Goal: Transaction & Acquisition: Obtain resource

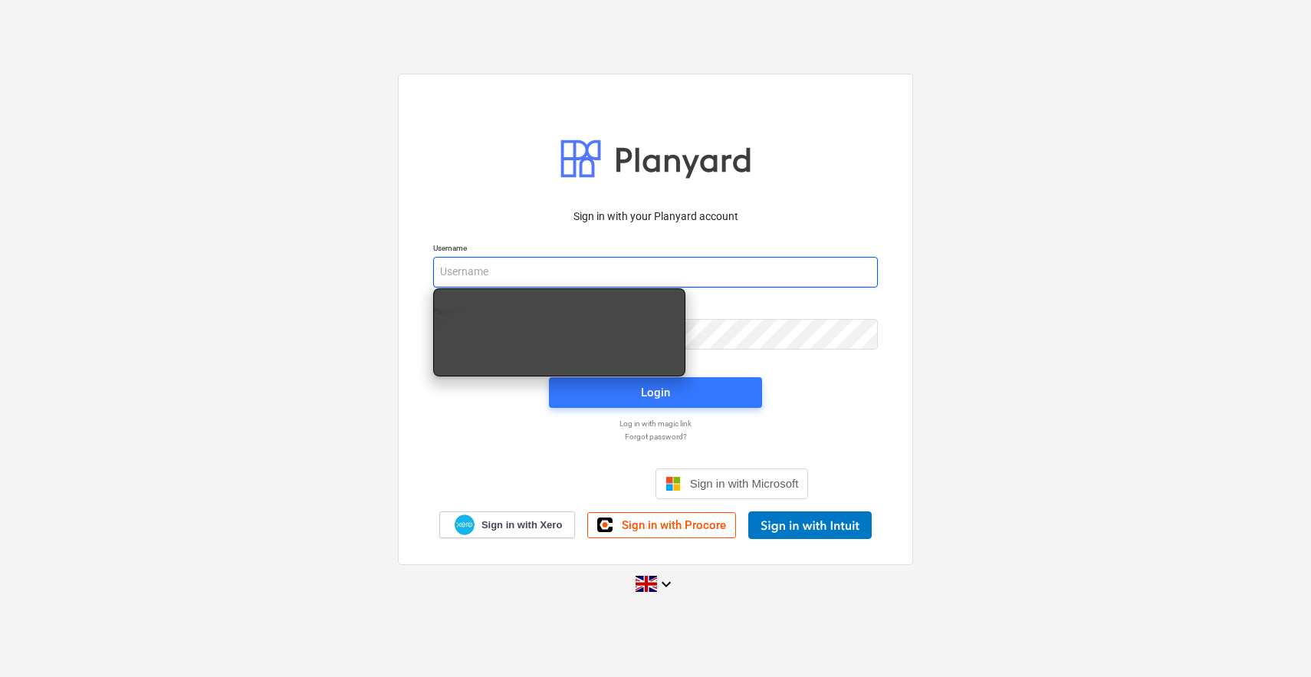
type input "[PERSON_NAME][EMAIL_ADDRESS][DOMAIN_NAME]"
click at [878, 366] on div at bounding box center [655, 363] width 463 height 9
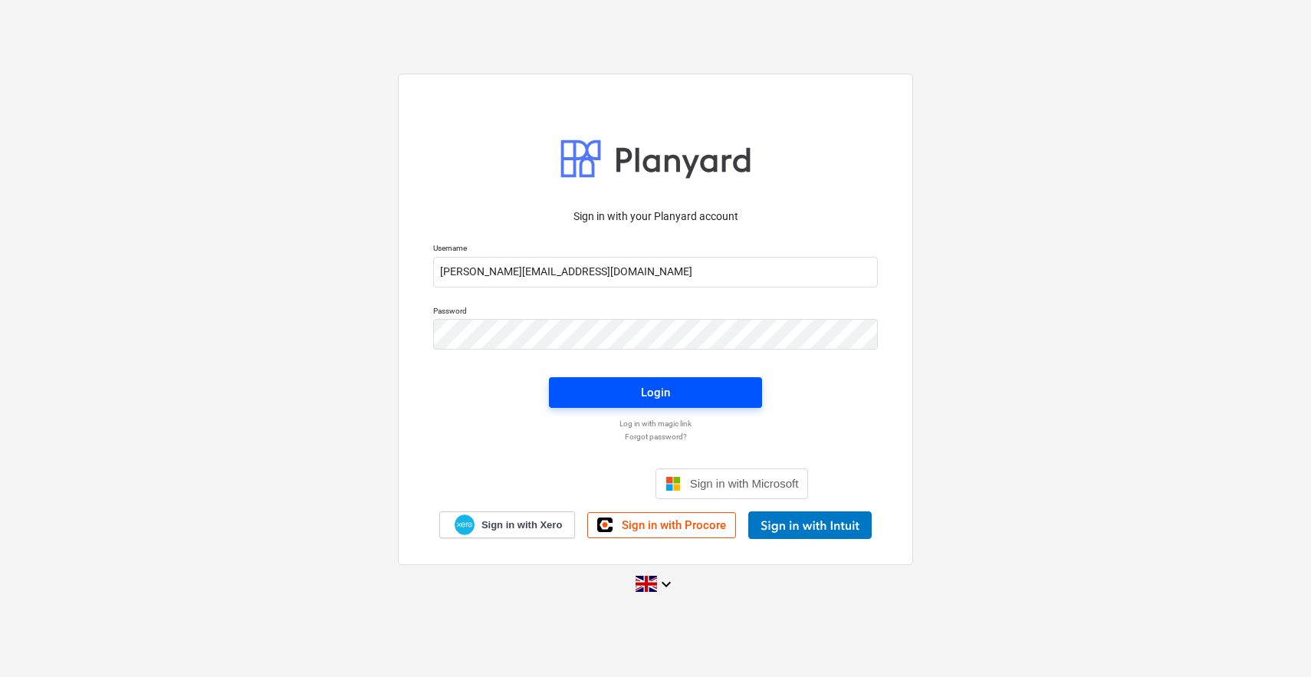
click at [678, 381] on button "Login" at bounding box center [655, 392] width 213 height 31
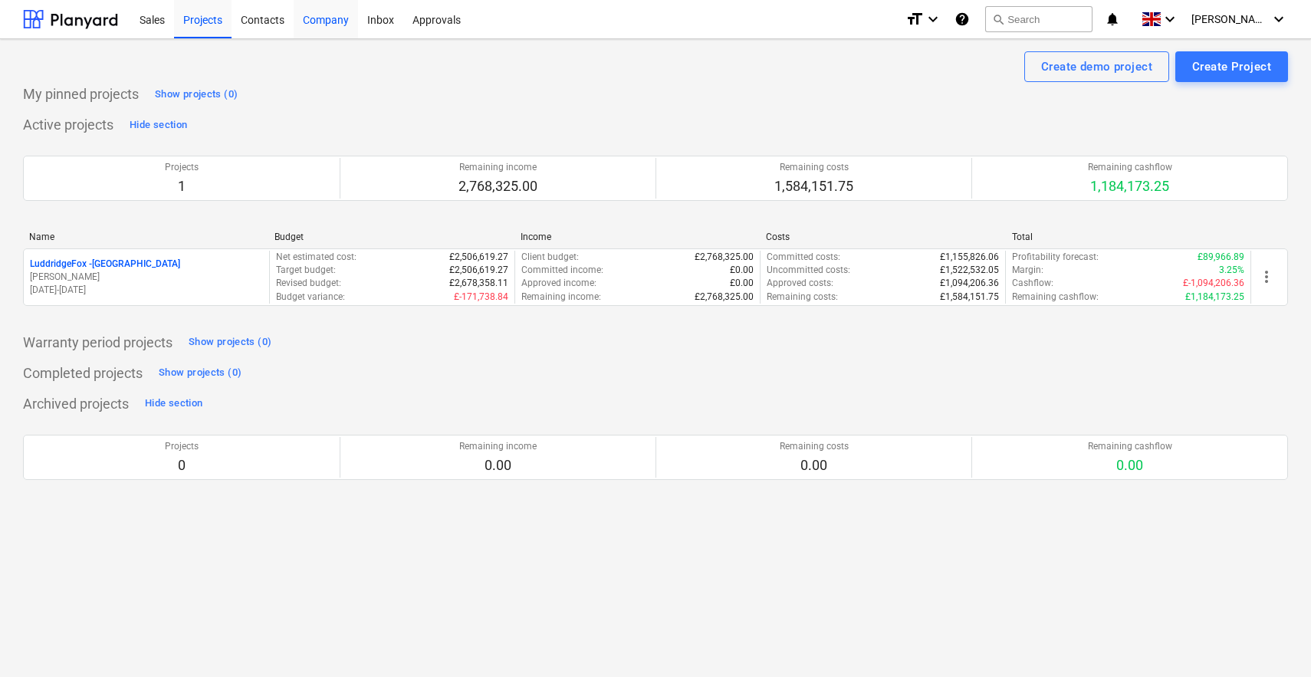
click at [348, 24] on div "Company" at bounding box center [326, 18] width 64 height 39
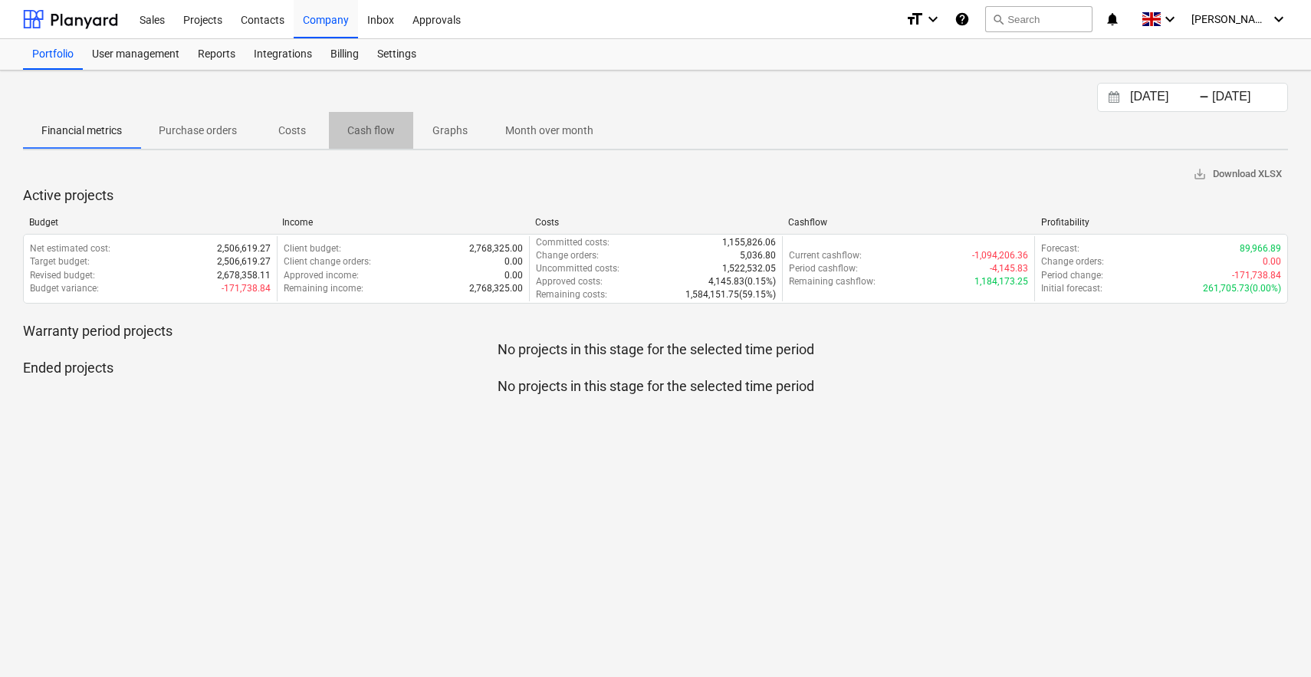
click at [376, 130] on p "Cash flow" at bounding box center [371, 131] width 48 height 16
click at [369, 129] on p "Cash flow" at bounding box center [371, 131] width 48 height 16
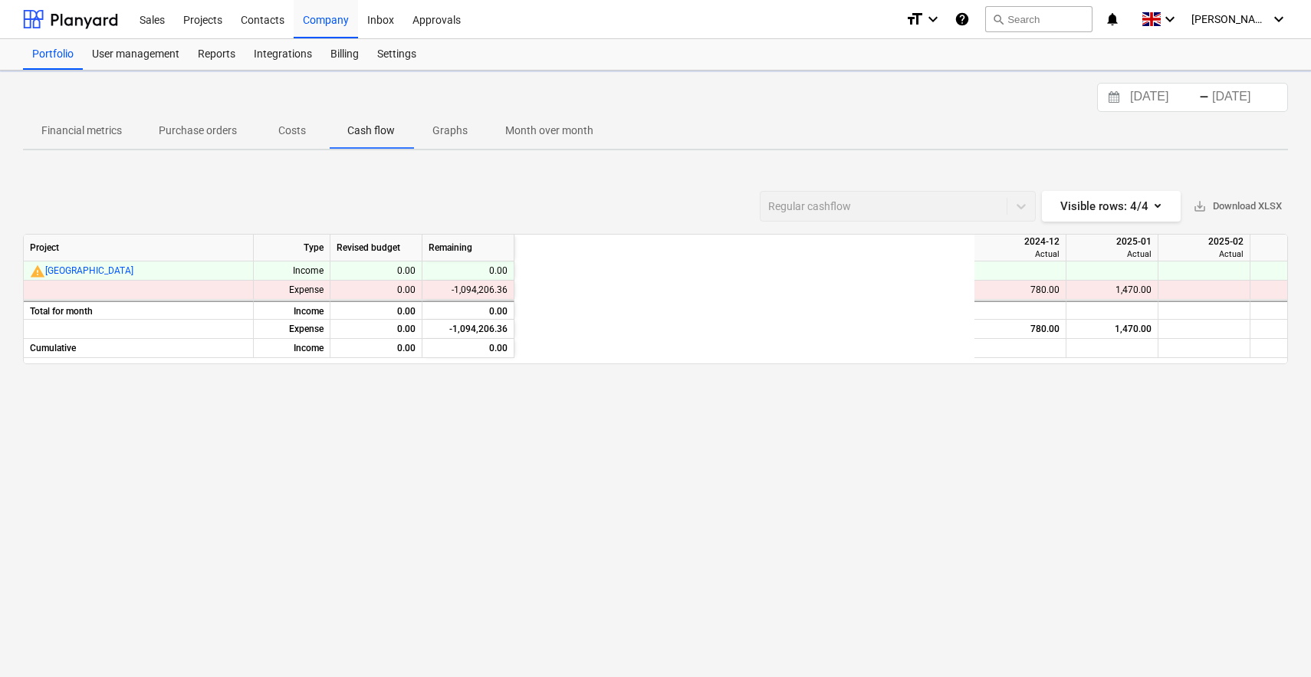
scroll to position [0, 607]
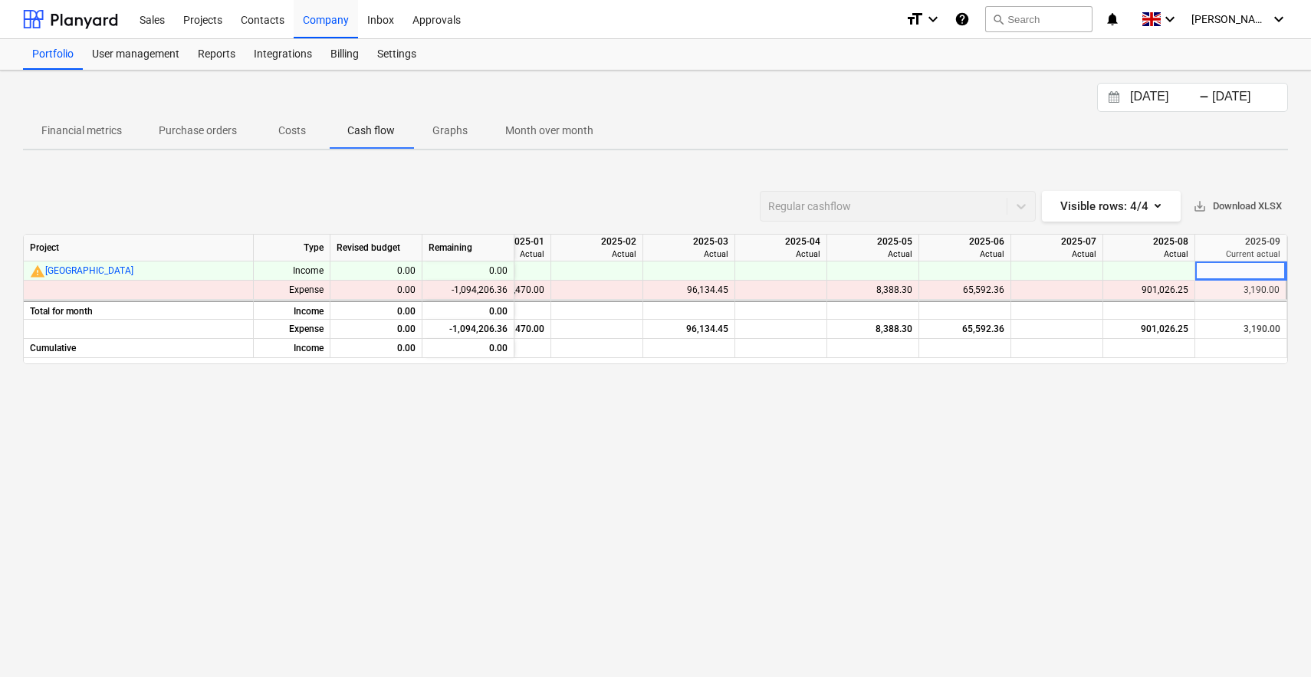
click at [1230, 207] on span "save_alt Download XLSX" at bounding box center [1237, 207] width 89 height 18
click at [80, 139] on span "Financial metrics" at bounding box center [81, 130] width 117 height 25
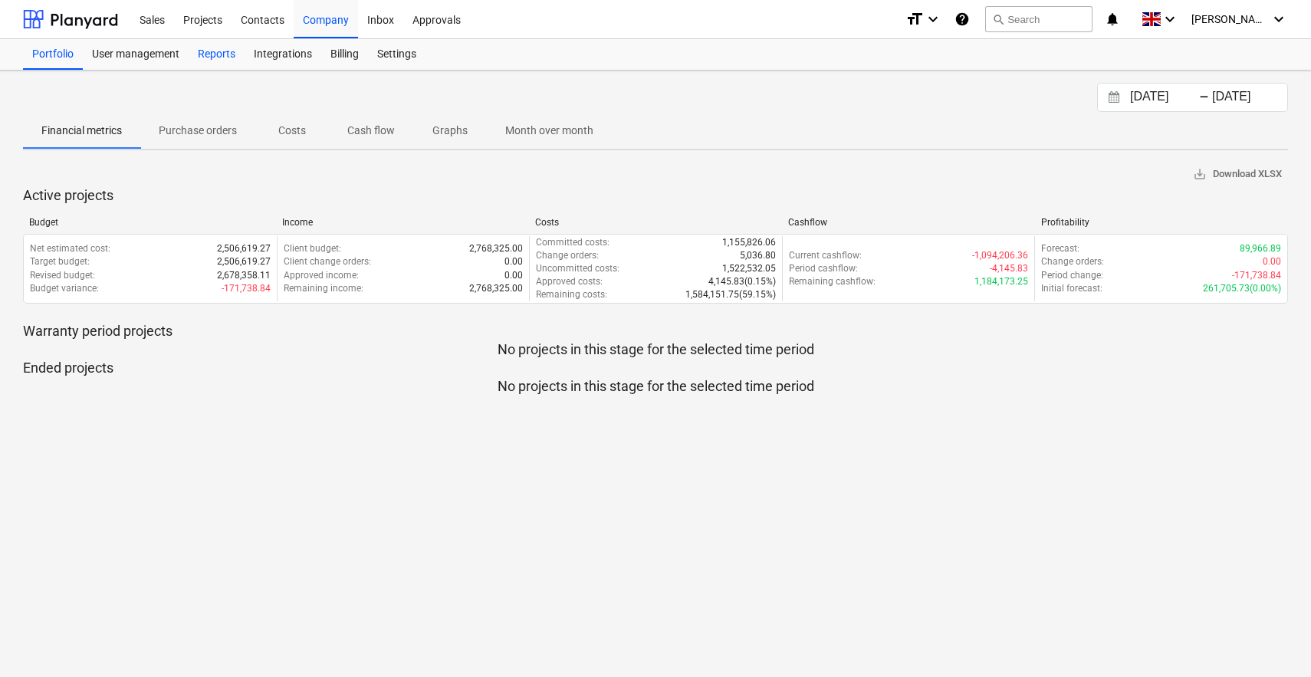
click at [226, 49] on div "Reports" at bounding box center [217, 54] width 56 height 31
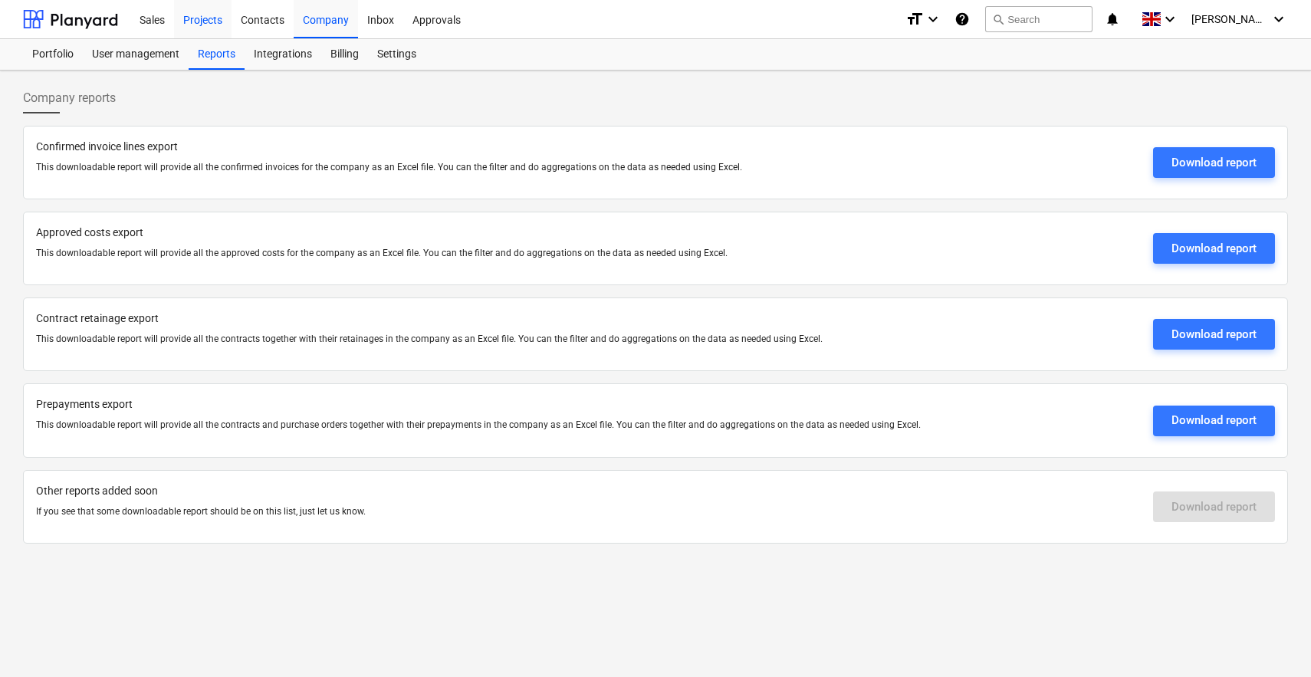
click at [221, 21] on div "Projects" at bounding box center [202, 18] width 57 height 39
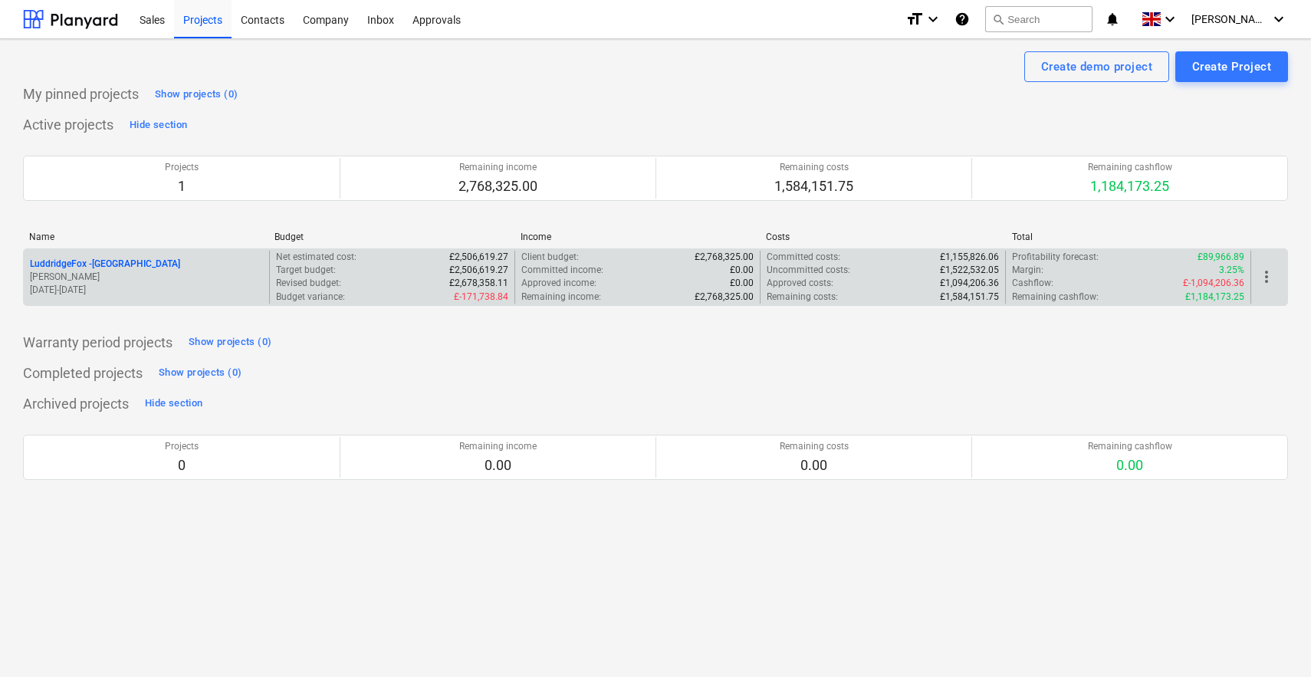
click at [280, 269] on p "Target budget :" at bounding box center [306, 270] width 60 height 13
click at [180, 260] on p "LuddridgeFox - [GEOGRAPHIC_DATA]" at bounding box center [105, 264] width 150 height 13
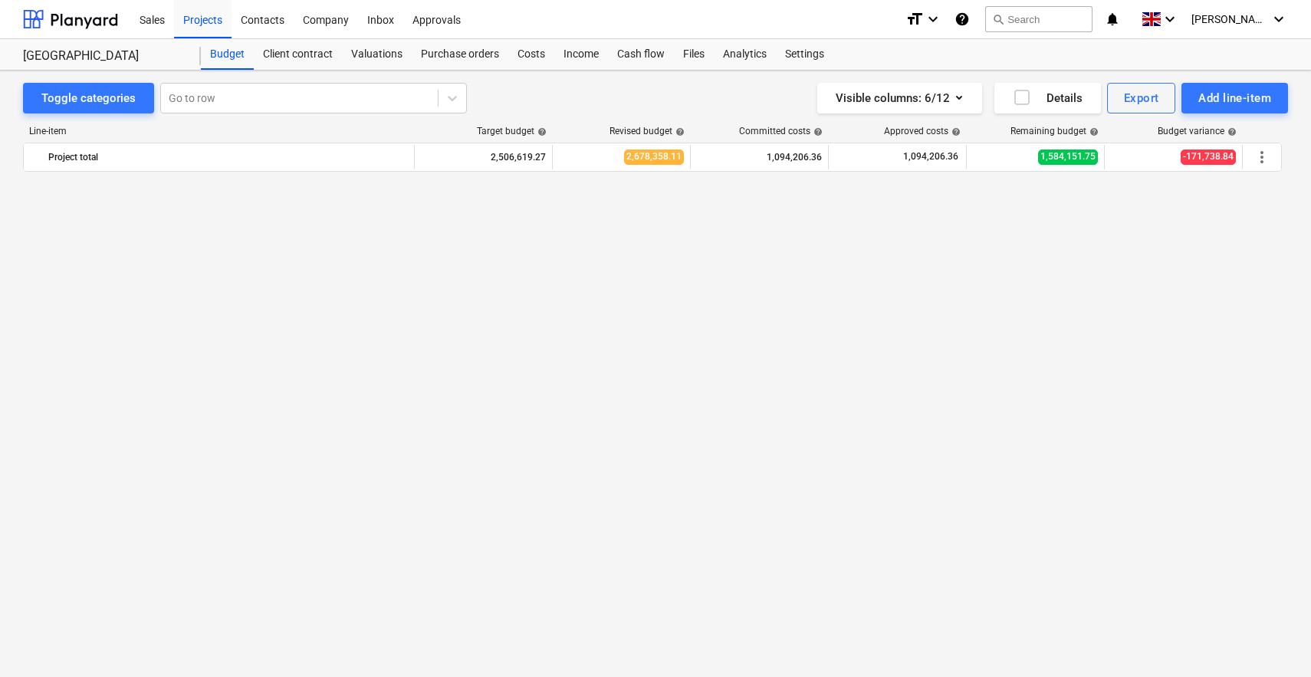
scroll to position [4152, 0]
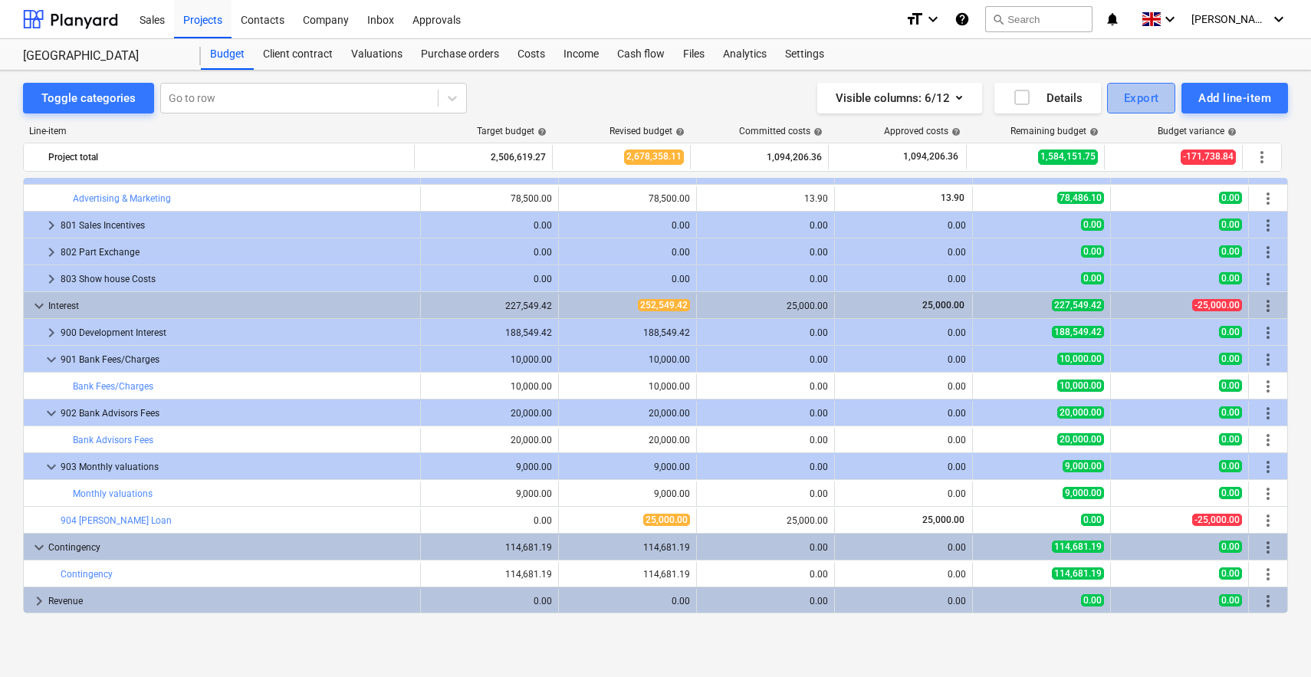
click at [1140, 103] on div "Export" at bounding box center [1141, 98] width 35 height 20
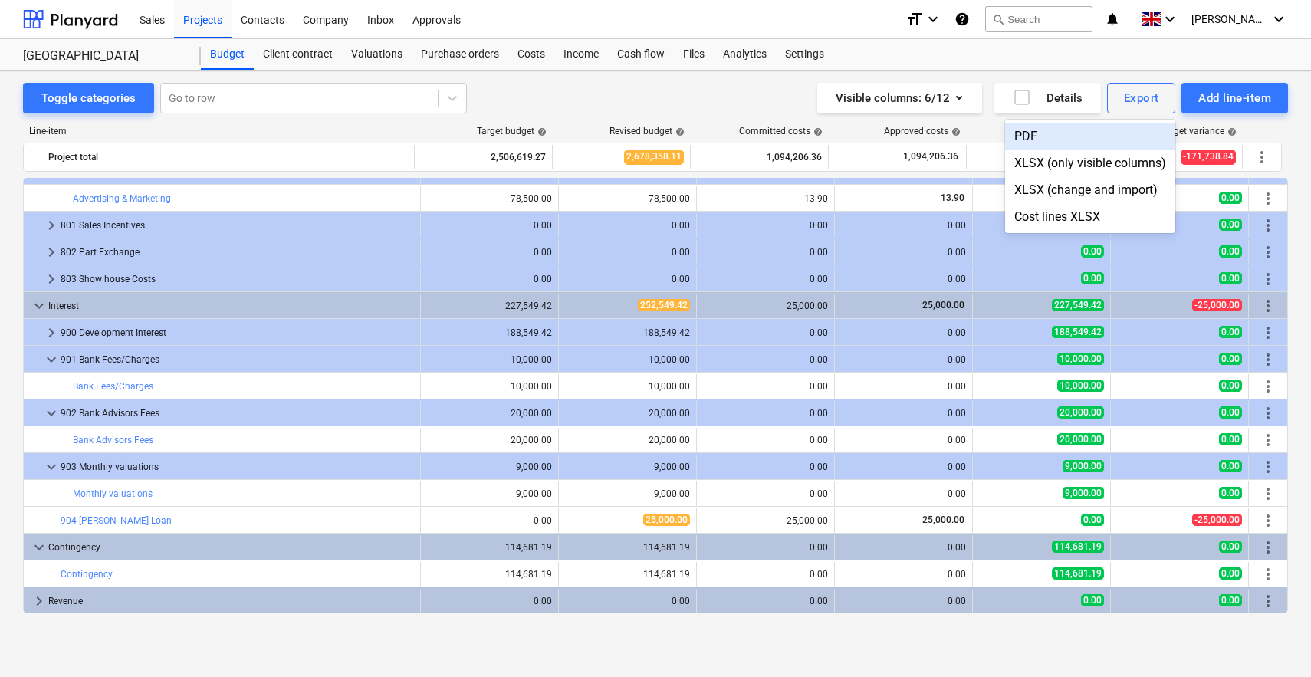
click at [1030, 139] on div "PDF" at bounding box center [1090, 136] width 170 height 27
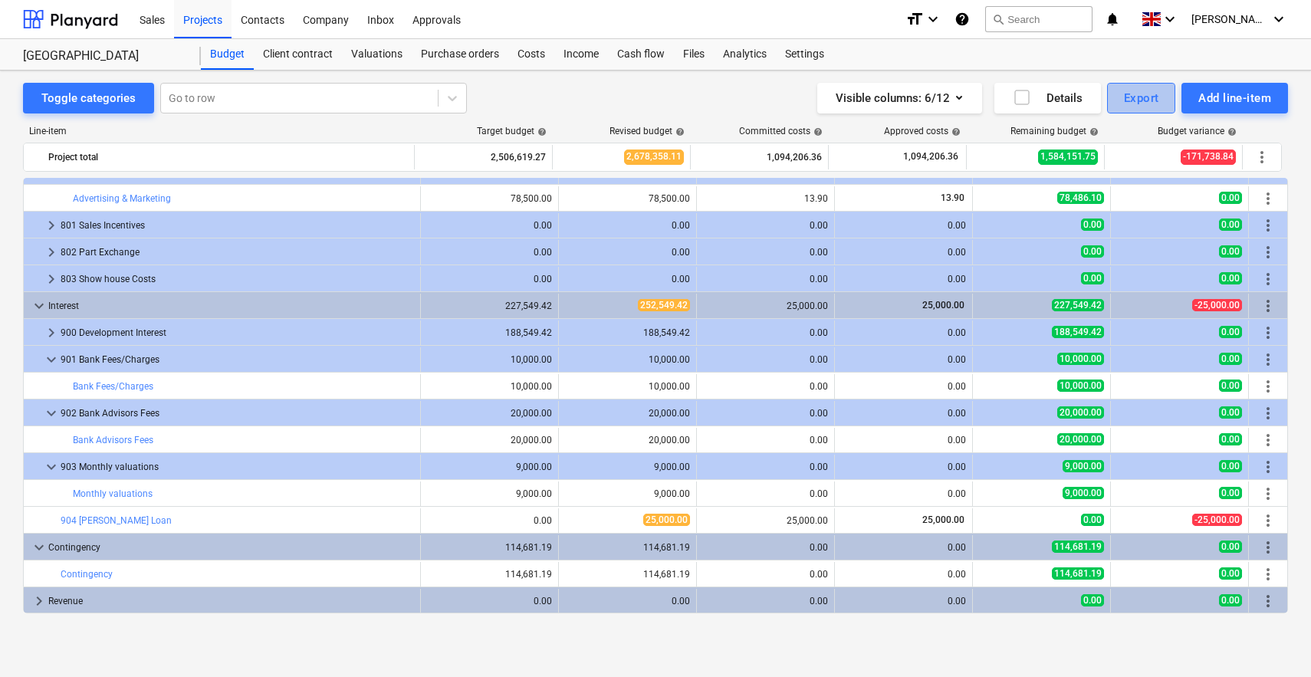
click at [1130, 110] on button "Export" at bounding box center [1141, 98] width 69 height 31
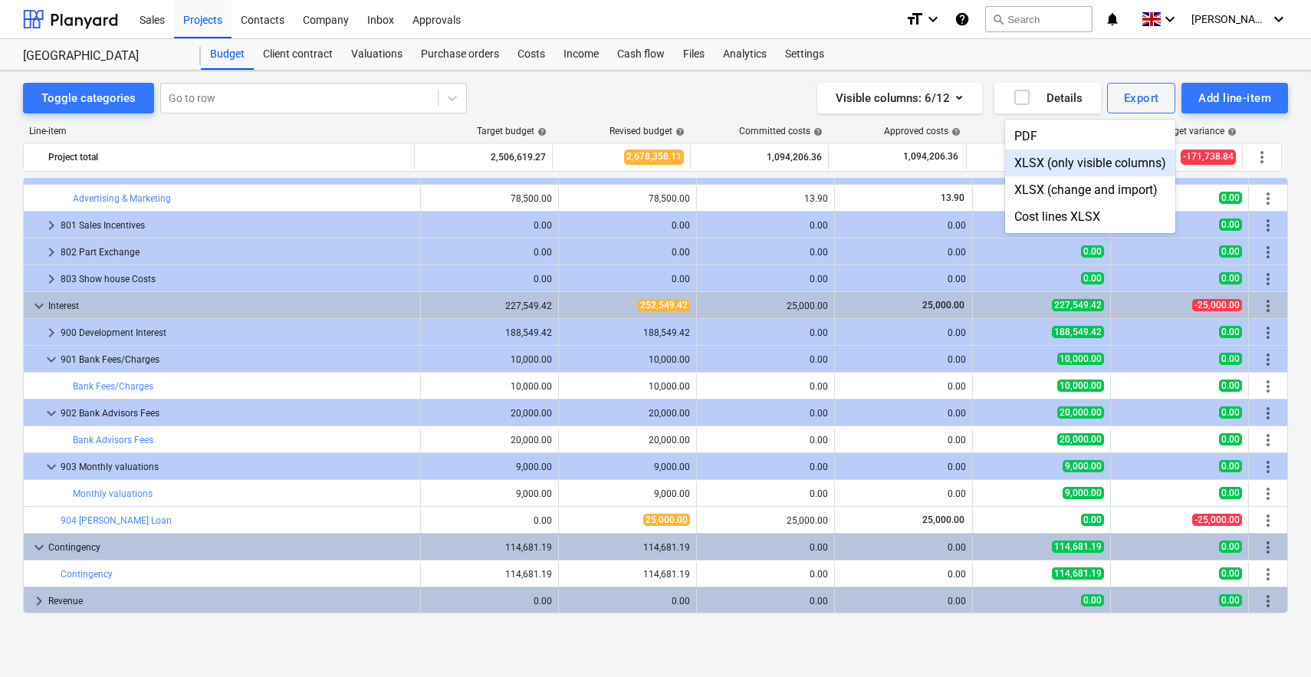
click at [1042, 160] on div "XLSX (only visible columns)" at bounding box center [1090, 162] width 170 height 27
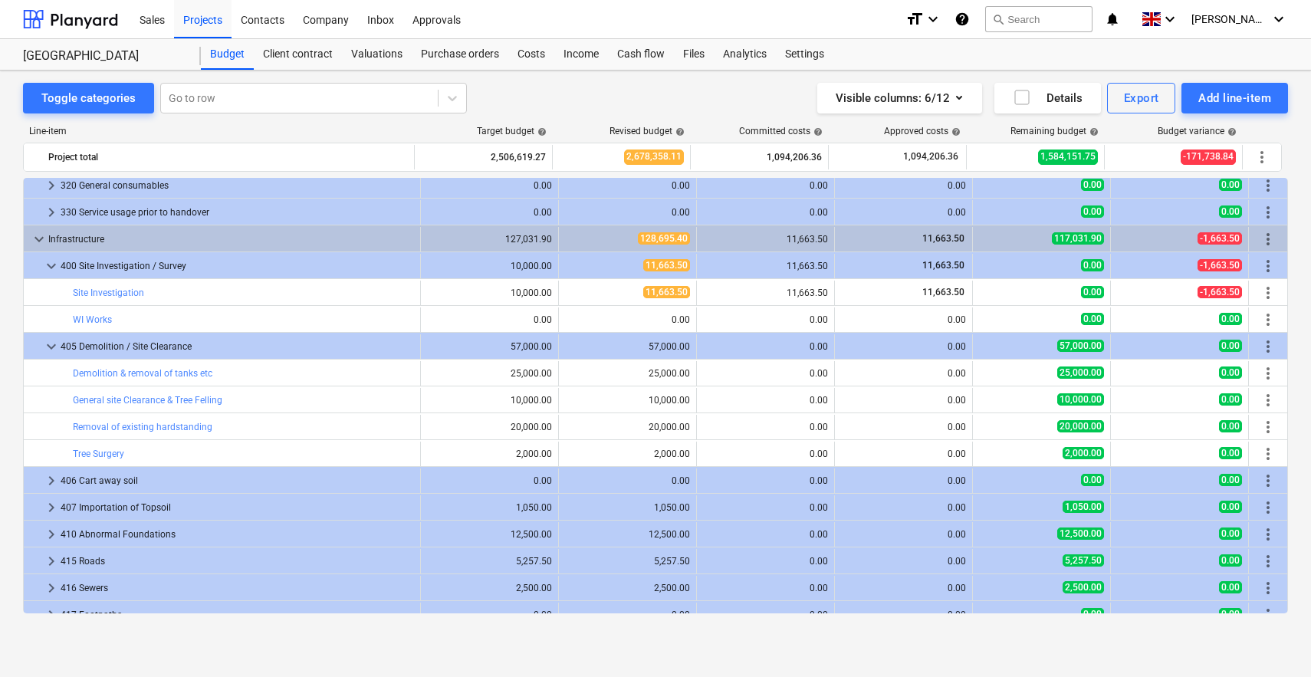
scroll to position [2125, 0]
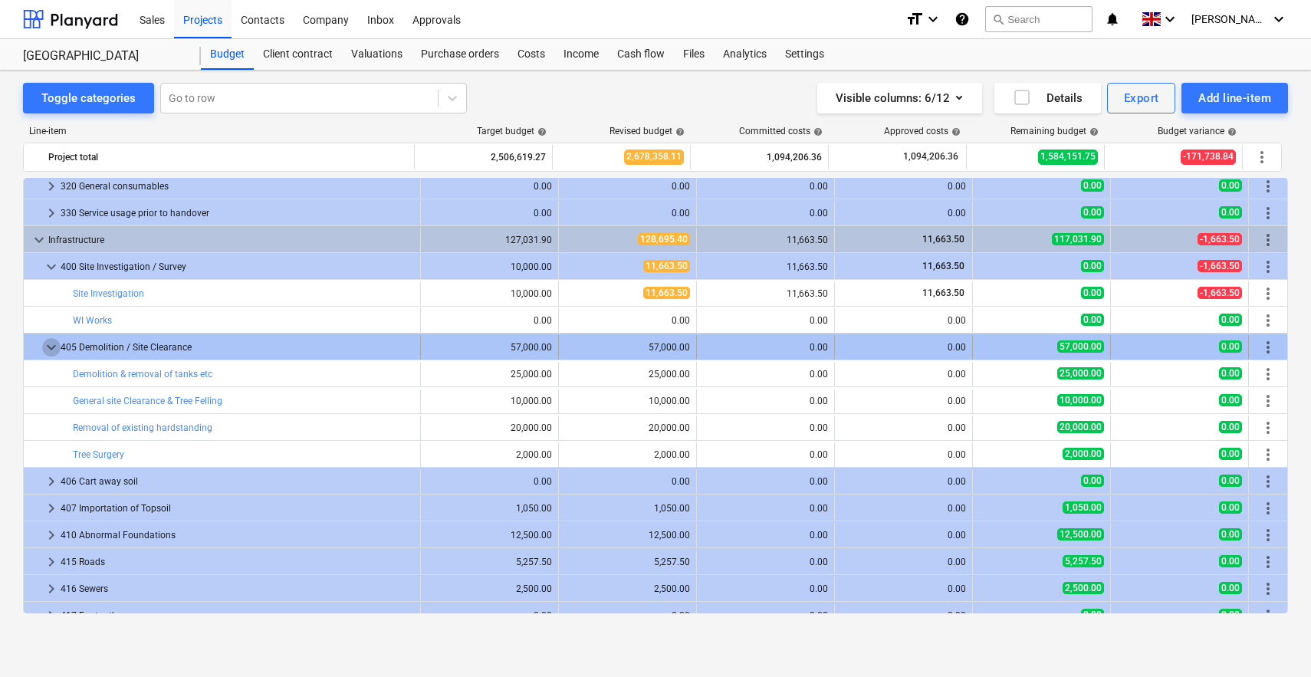
click at [51, 346] on span "keyboard_arrow_down" at bounding box center [51, 347] width 18 height 18
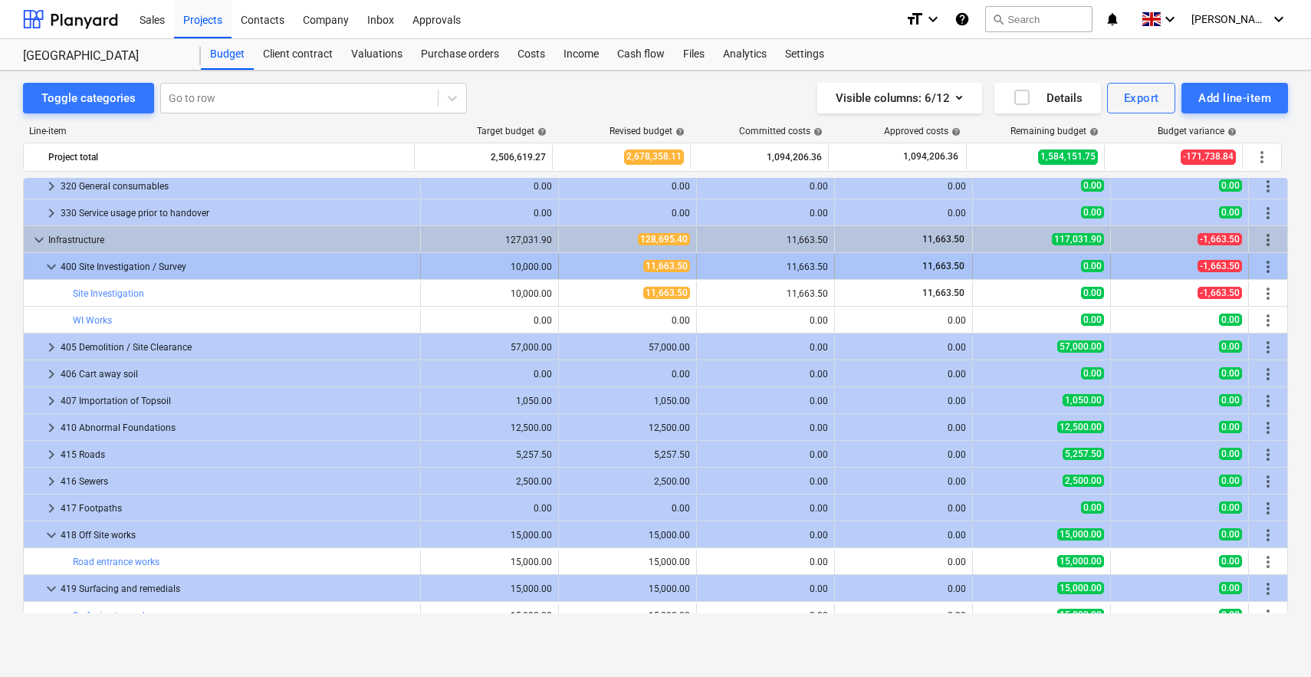
click at [45, 264] on span "keyboard_arrow_down" at bounding box center [51, 267] width 18 height 18
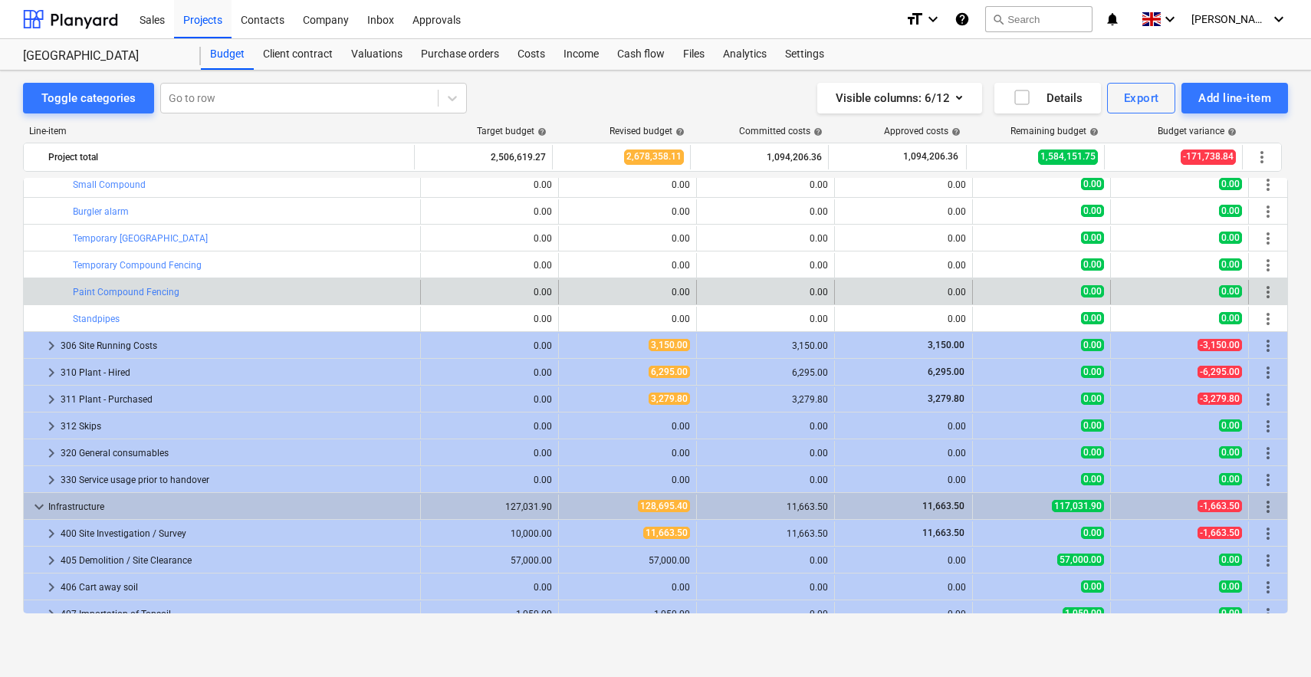
scroll to position [1671, 0]
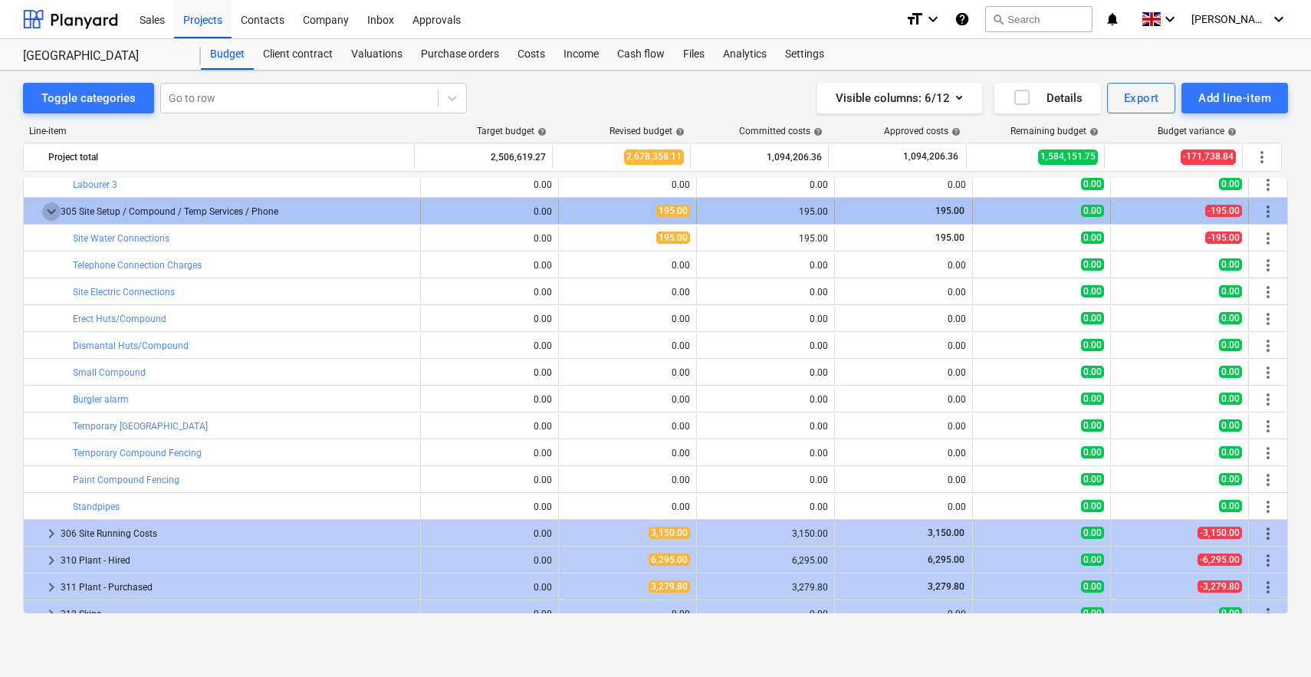
click at [57, 214] on span "keyboard_arrow_down" at bounding box center [51, 211] width 18 height 18
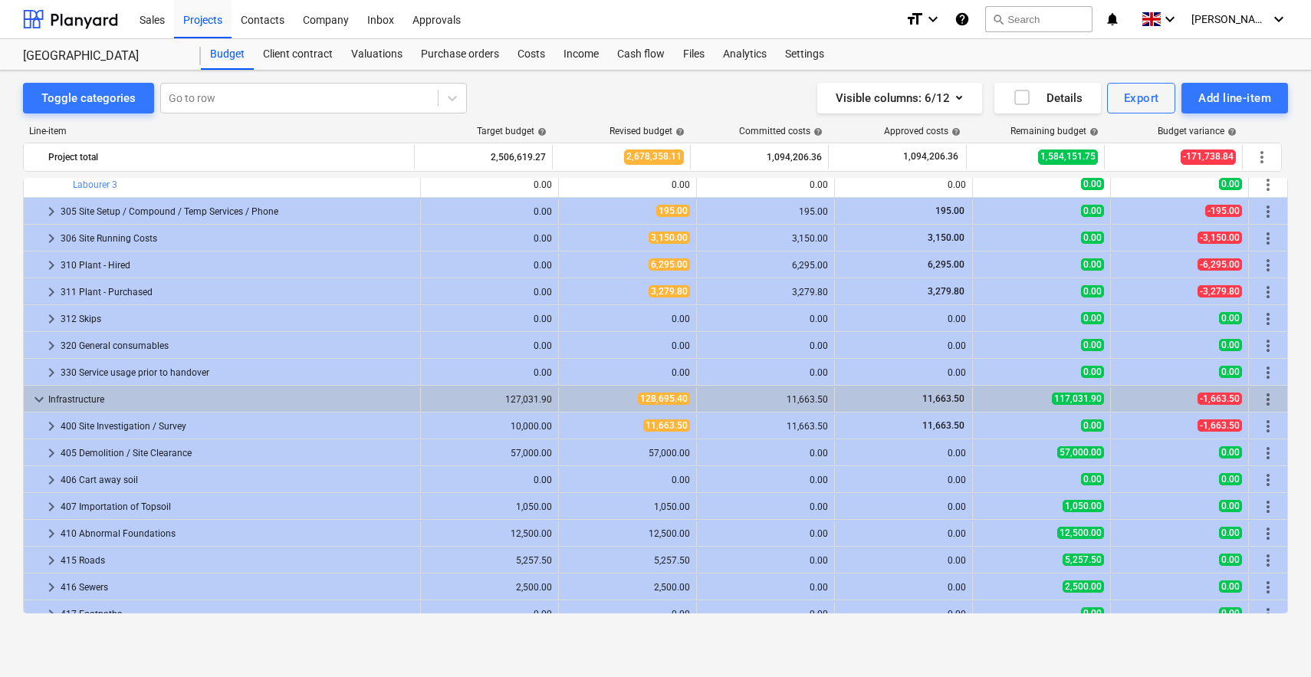
scroll to position [1494, 0]
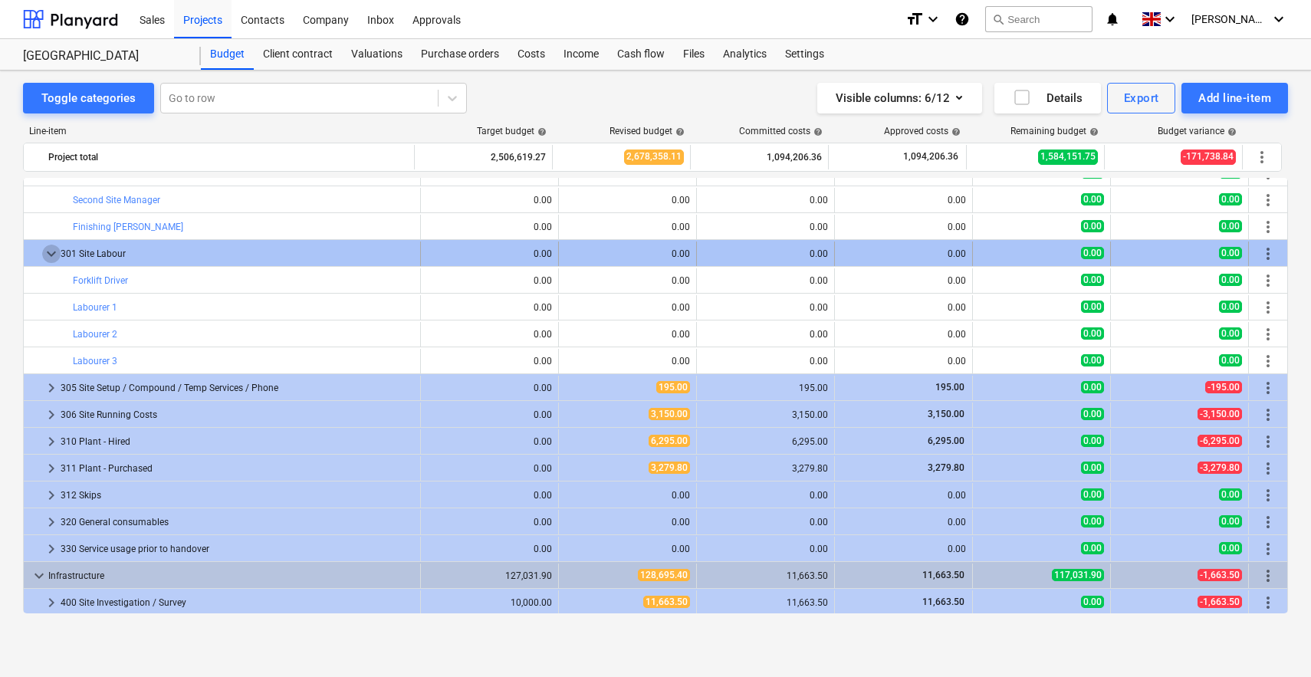
click at [44, 254] on span "keyboard_arrow_down" at bounding box center [51, 253] width 18 height 18
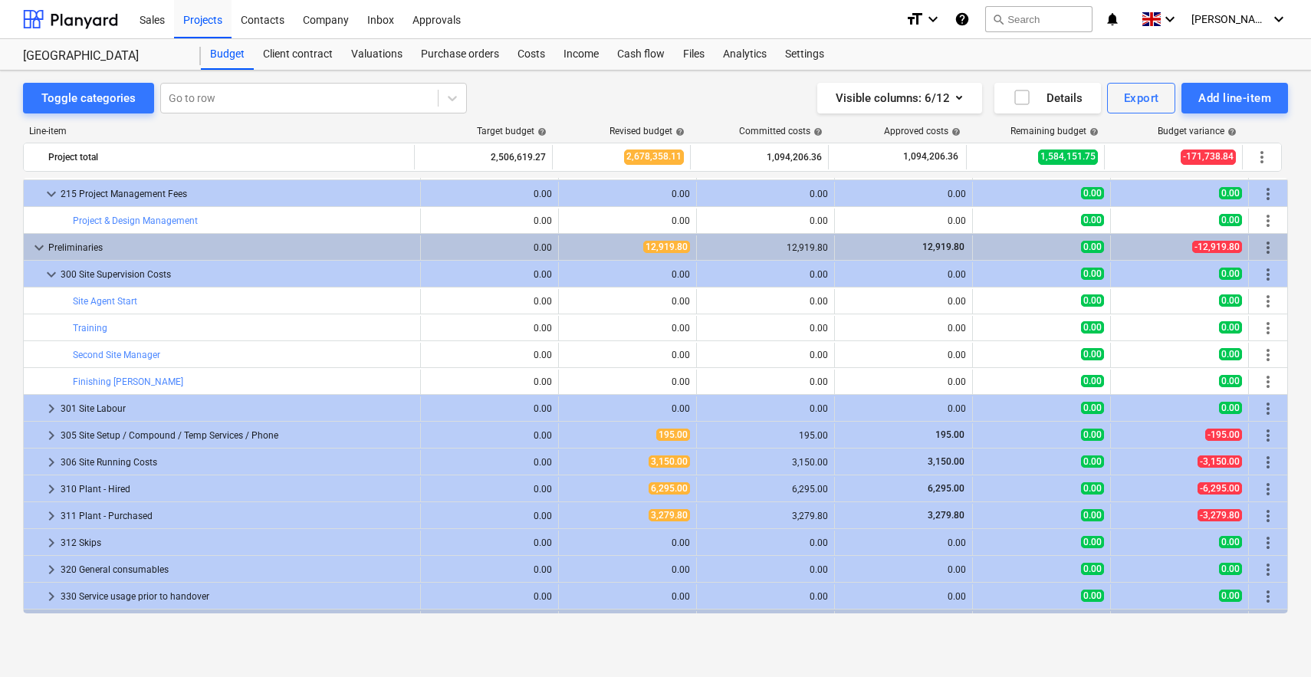
scroll to position [1319, 0]
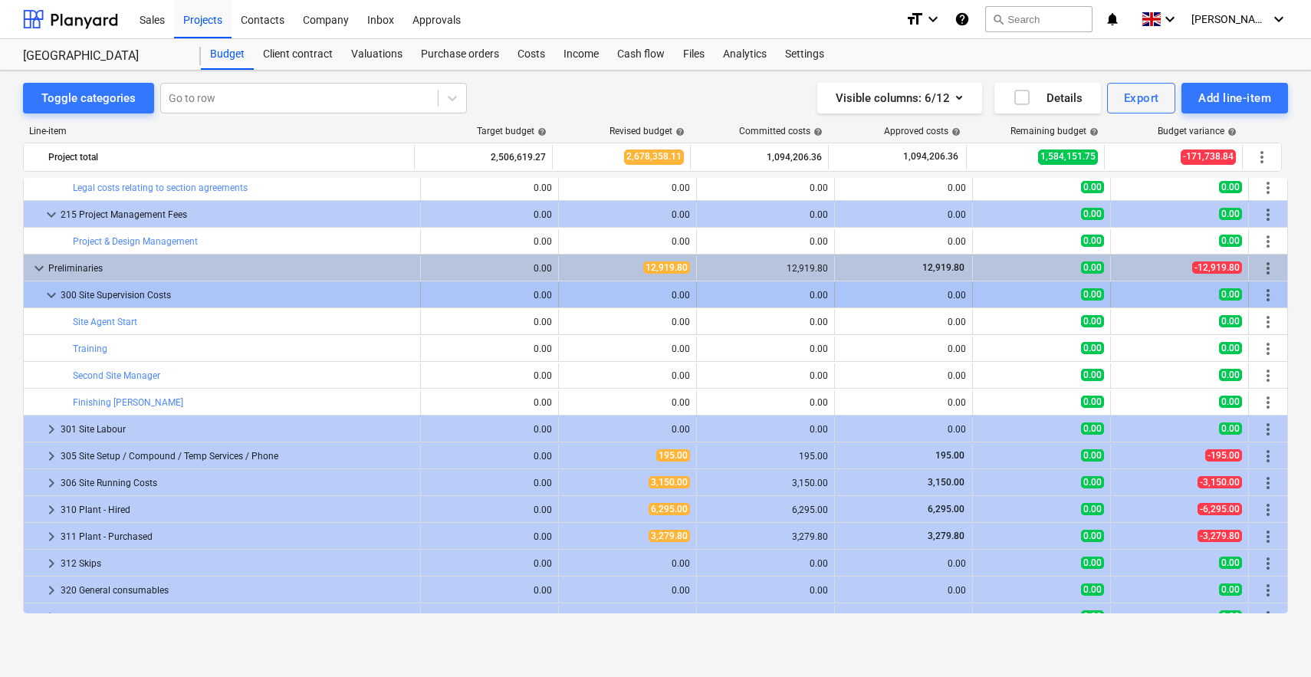
click at [51, 287] on span "keyboard_arrow_down" at bounding box center [51, 295] width 18 height 18
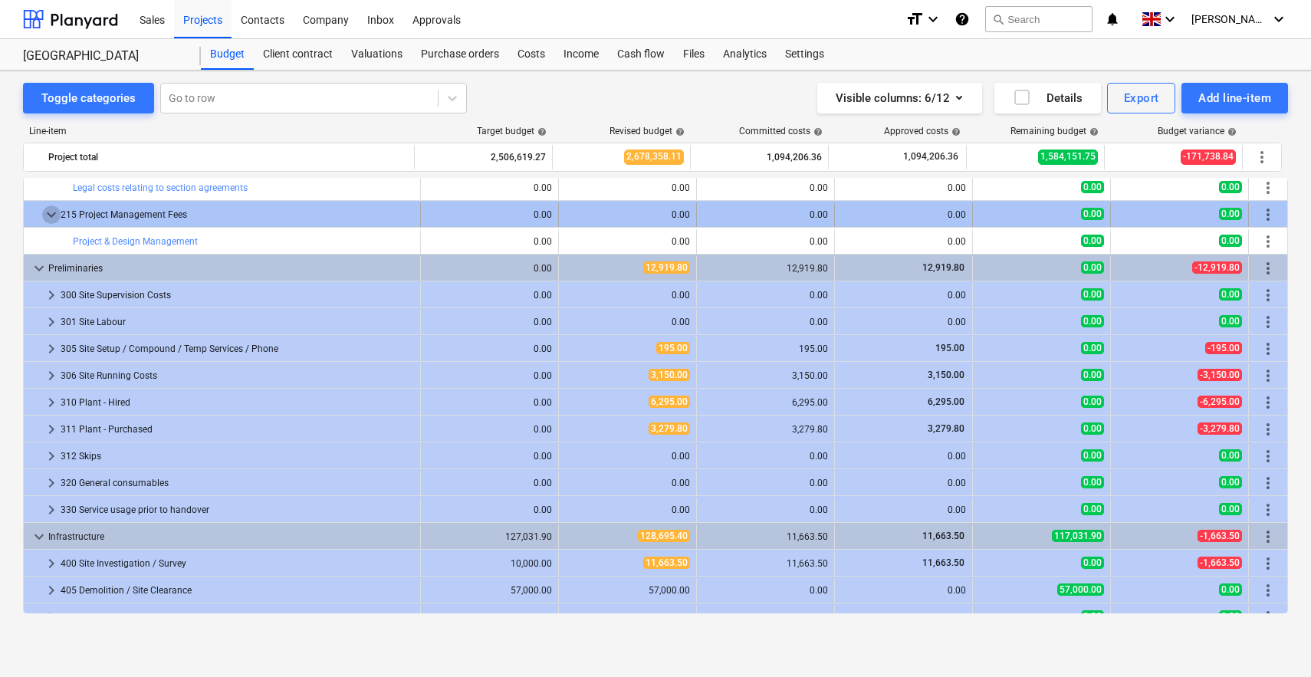
click at [44, 209] on span "keyboard_arrow_down" at bounding box center [51, 214] width 18 height 18
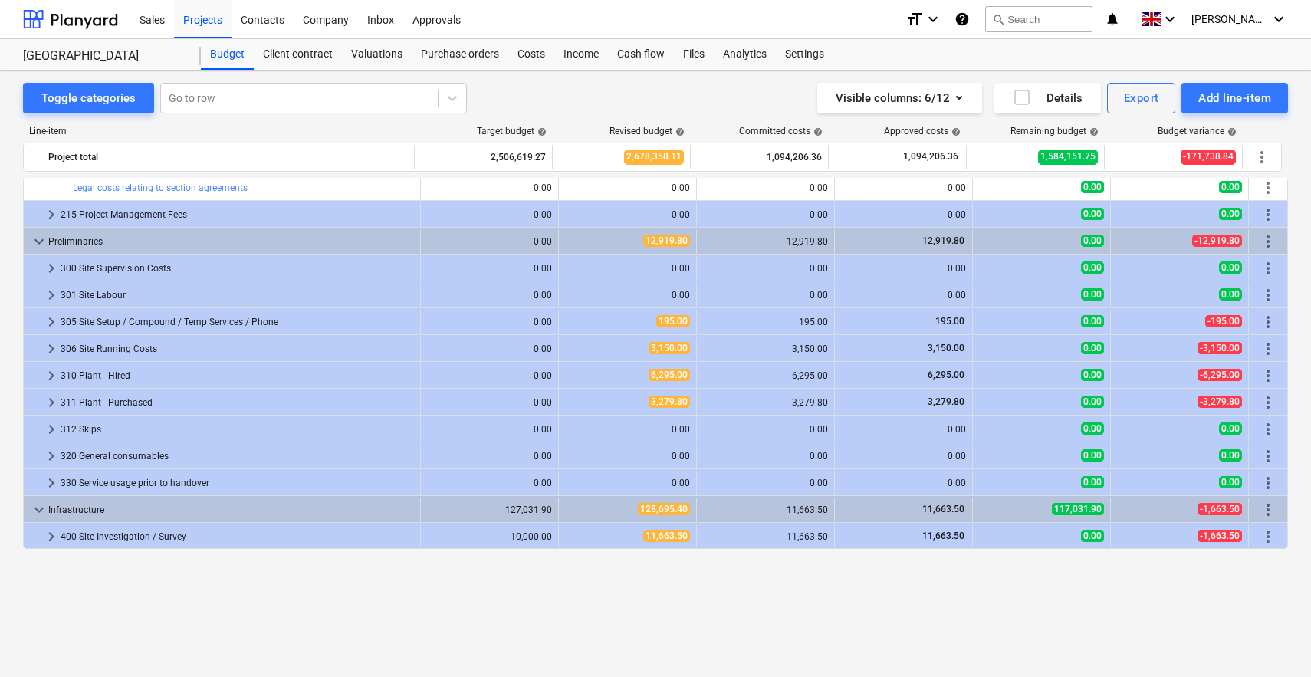
scroll to position [1122, 0]
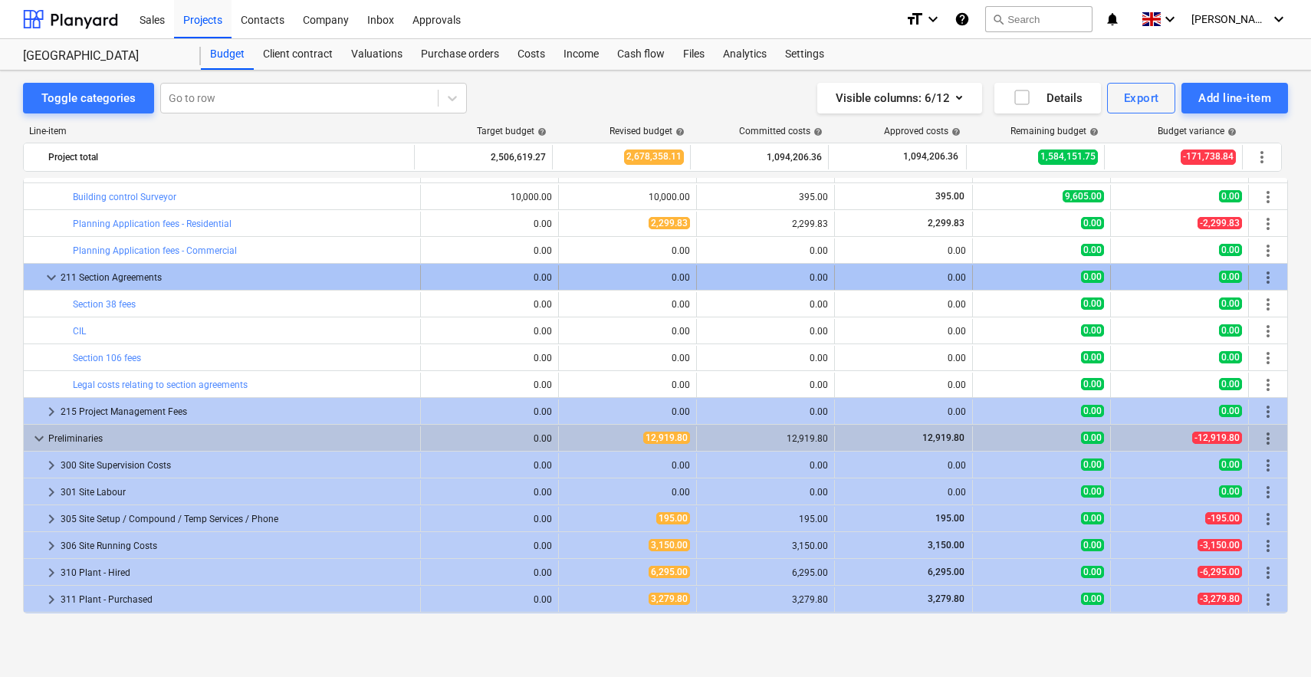
click at [49, 276] on span "keyboard_arrow_down" at bounding box center [51, 277] width 18 height 18
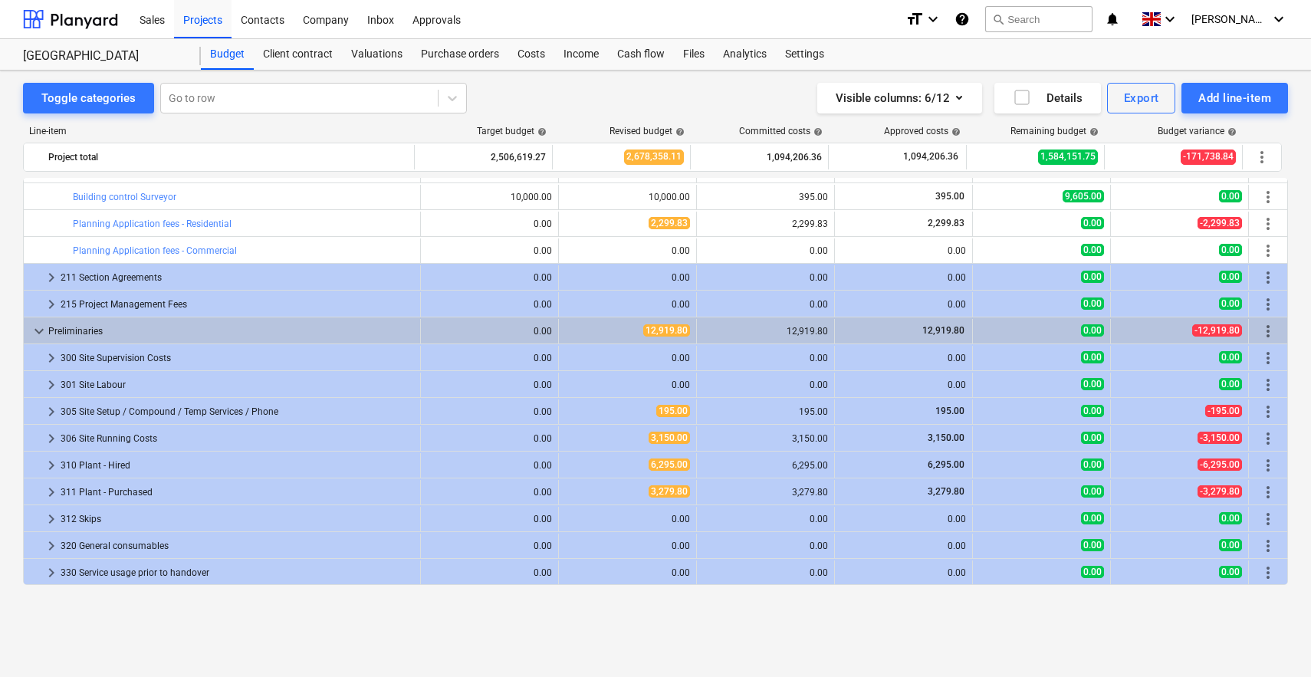
scroll to position [947, 0]
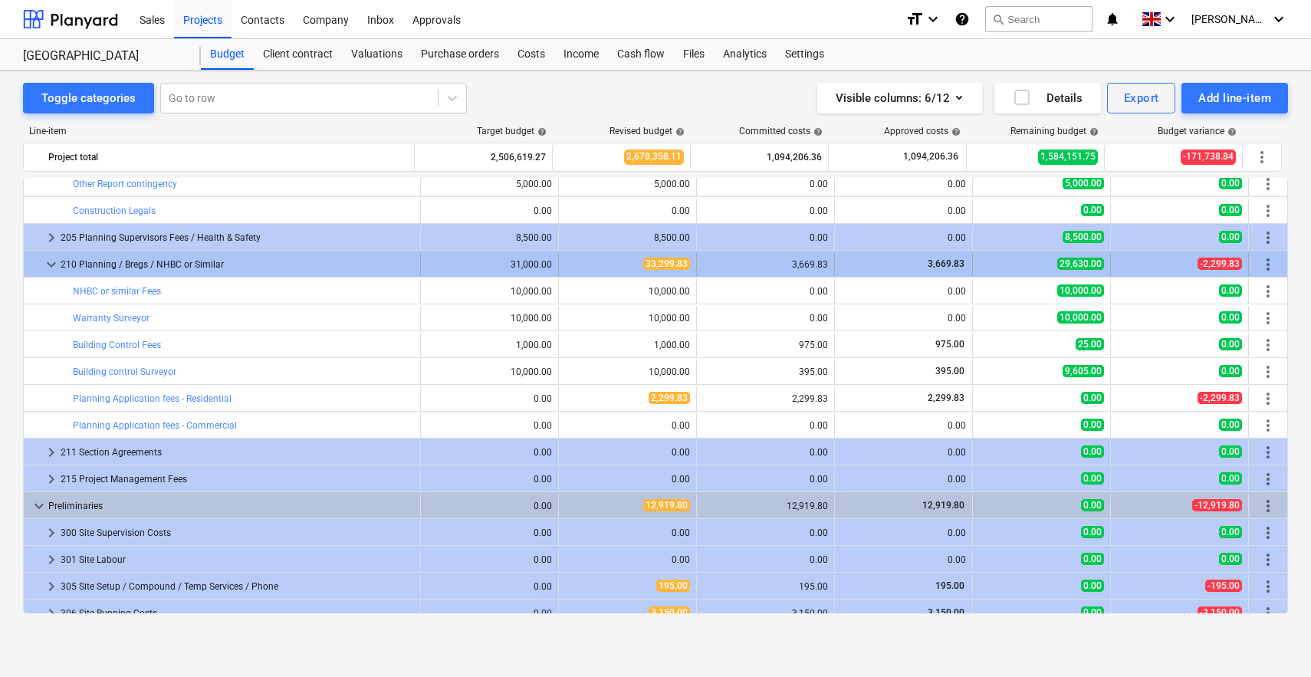
click at [44, 267] on span "keyboard_arrow_down" at bounding box center [51, 264] width 18 height 18
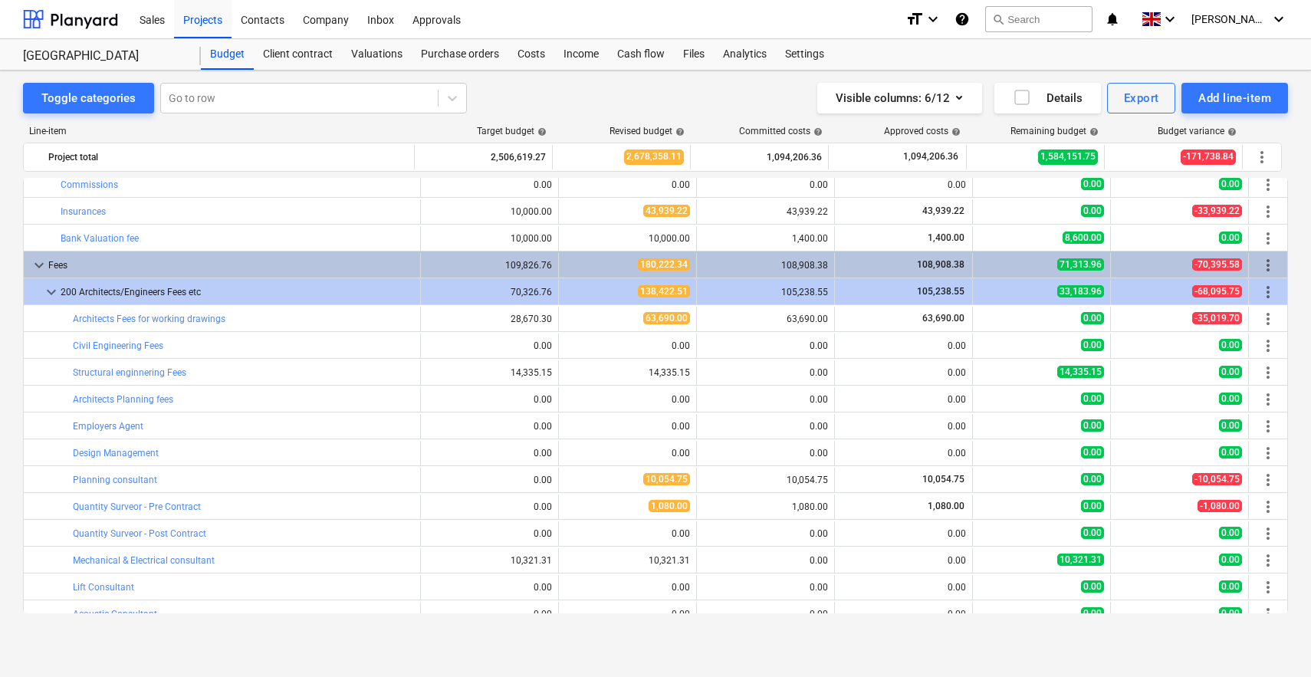
scroll to position [126, 0]
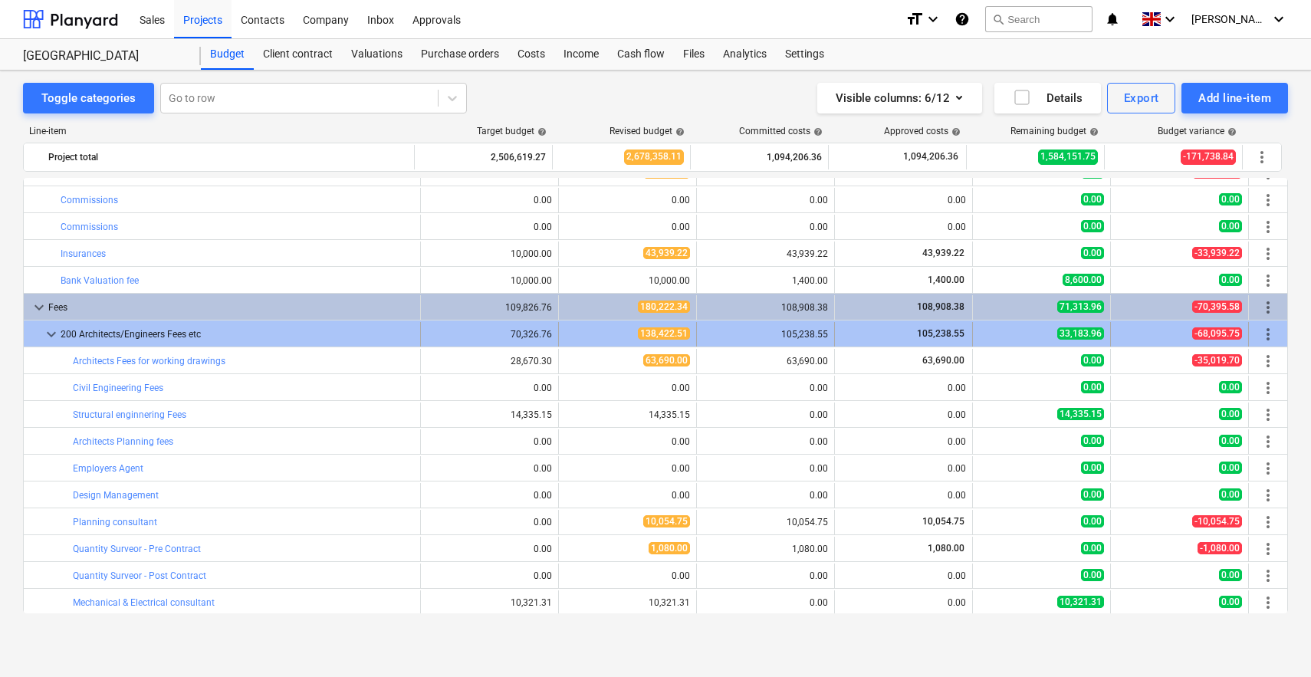
click at [51, 330] on span "keyboard_arrow_down" at bounding box center [51, 334] width 18 height 18
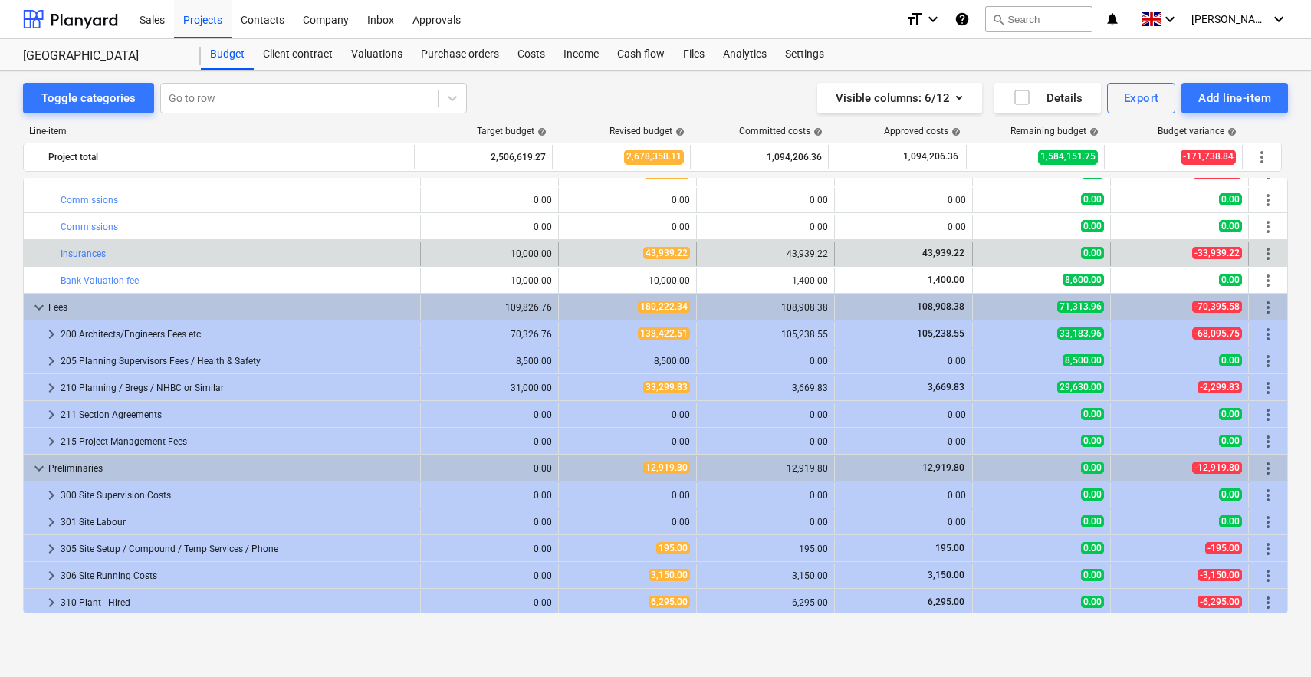
scroll to position [0, 0]
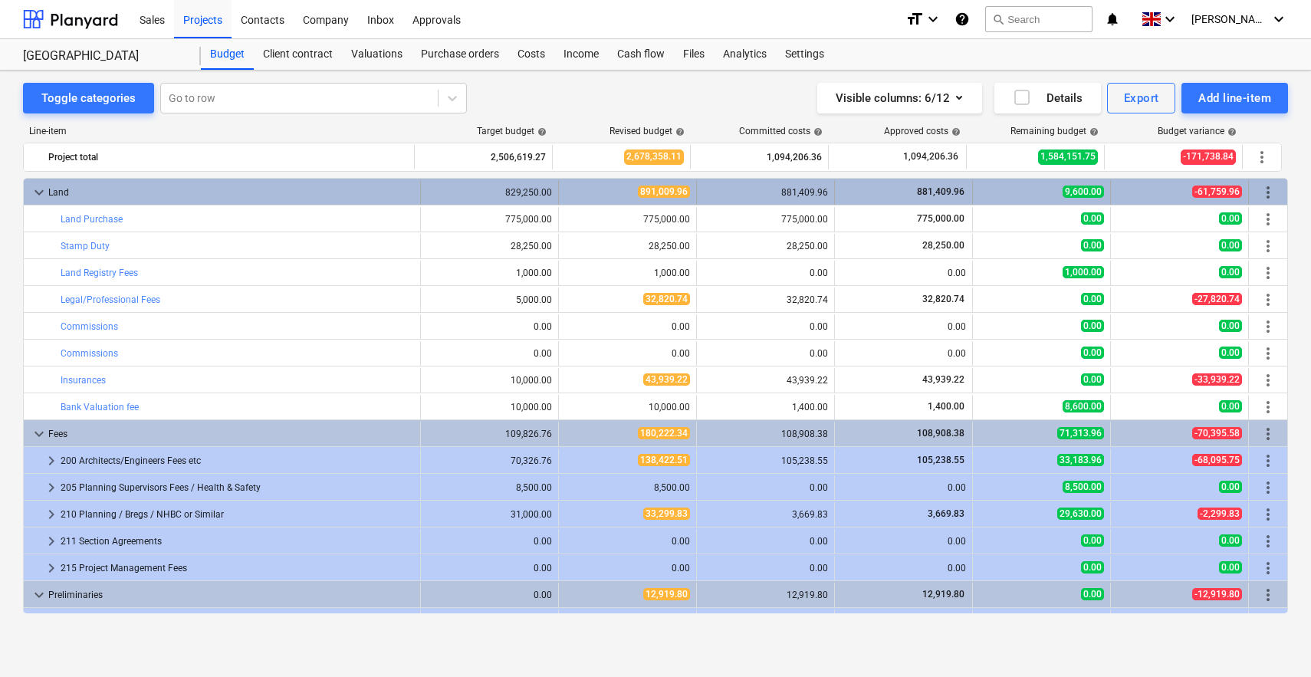
click at [41, 198] on span "keyboard_arrow_down" at bounding box center [39, 192] width 18 height 18
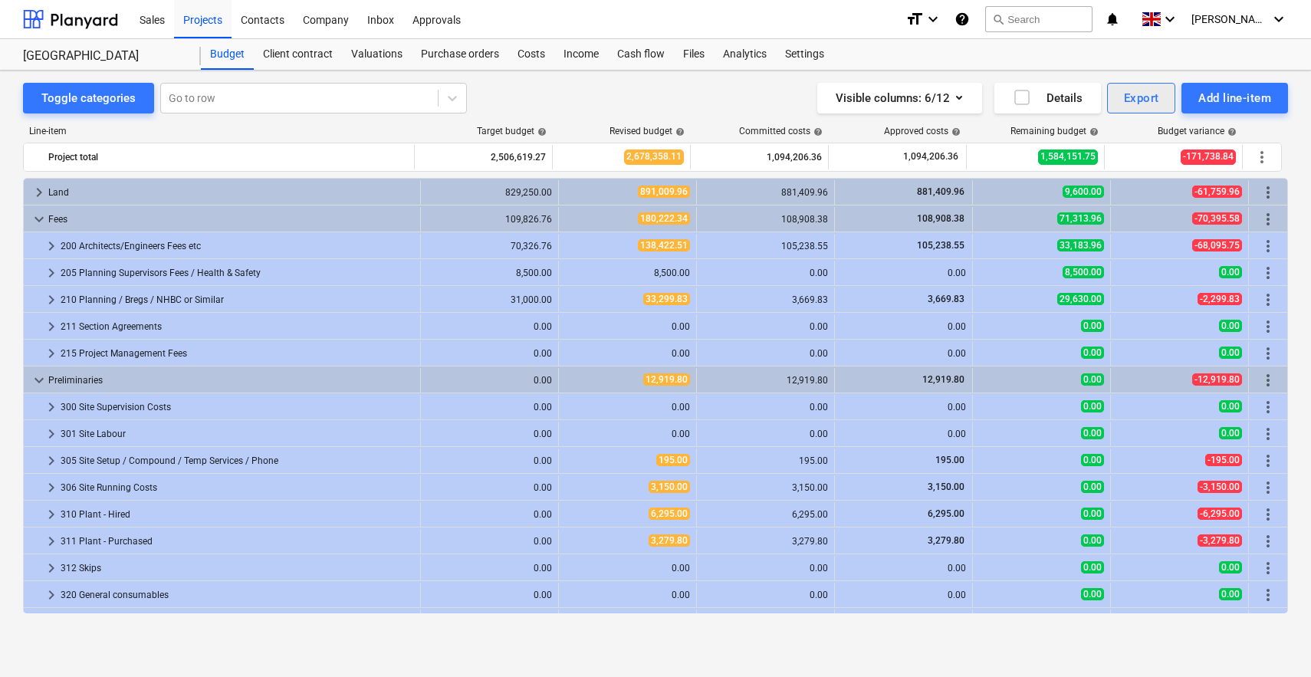
click at [1138, 103] on div "Export" at bounding box center [1141, 98] width 35 height 20
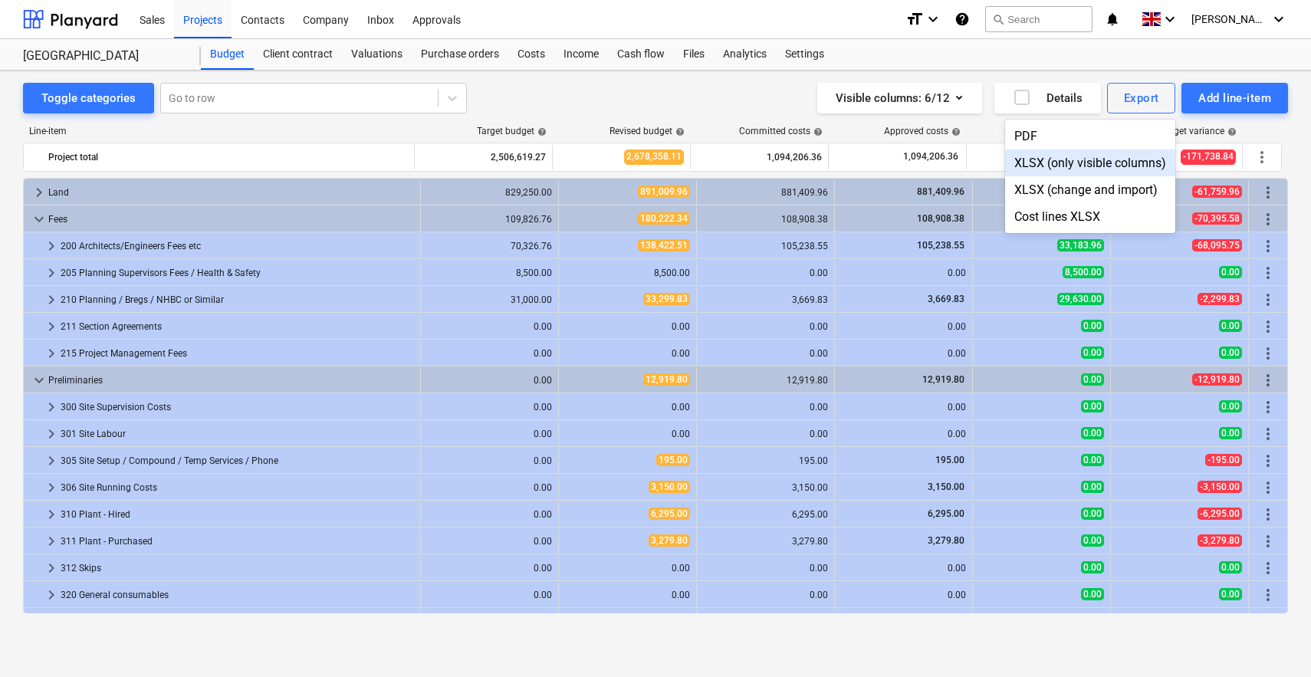
click at [1055, 156] on div "XLSX (only visible columns)" at bounding box center [1090, 162] width 170 height 27
